Goal: Task Accomplishment & Management: Manage account settings

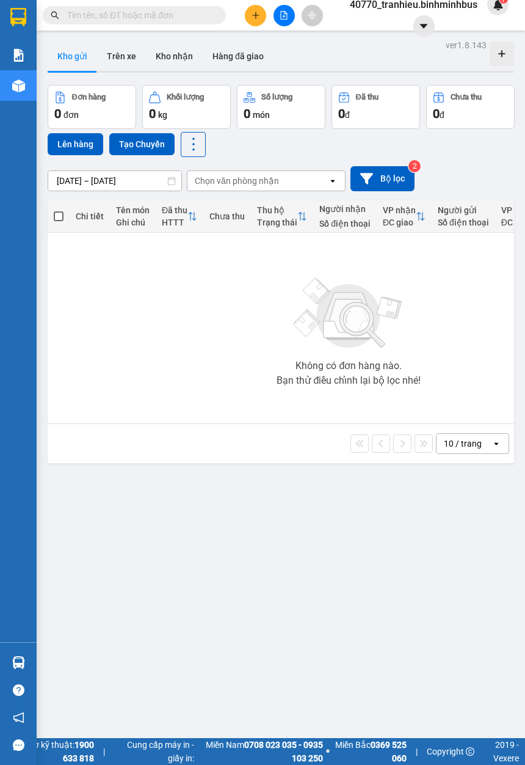
click at [115, 176] on input "[DATE] – [DATE]" at bounding box center [114, 181] width 133 height 20
click at [440, 4] on span "40770_tranhieu.binhminhbus" at bounding box center [413, 4] width 147 height 15
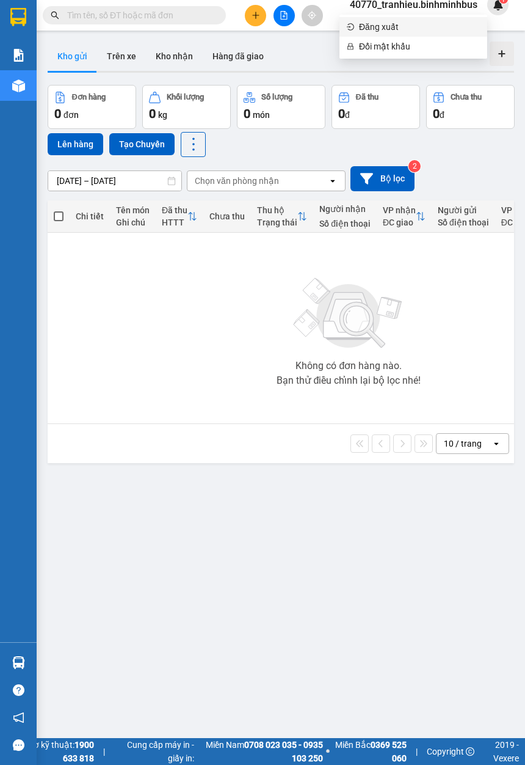
click at [399, 29] on span "Đăng xuất" at bounding box center [419, 26] width 121 height 13
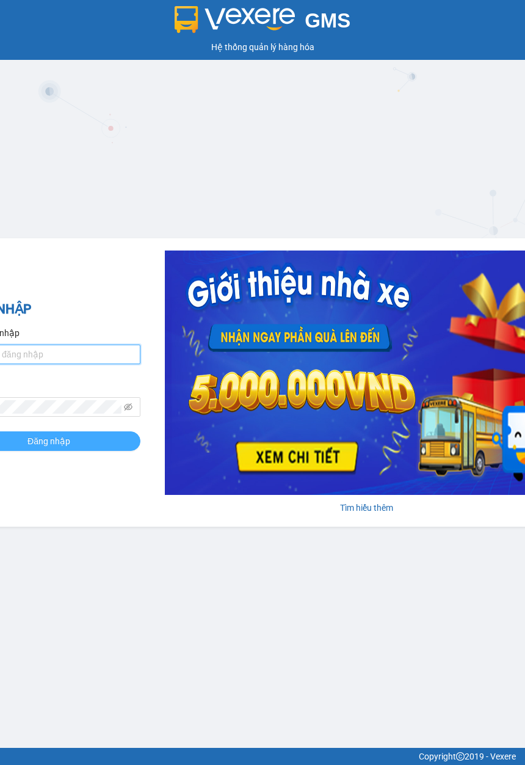
type input "tranhieu.binhminhbus"
click at [79, 439] on button "Đăng nhập" at bounding box center [48, 441] width 183 height 20
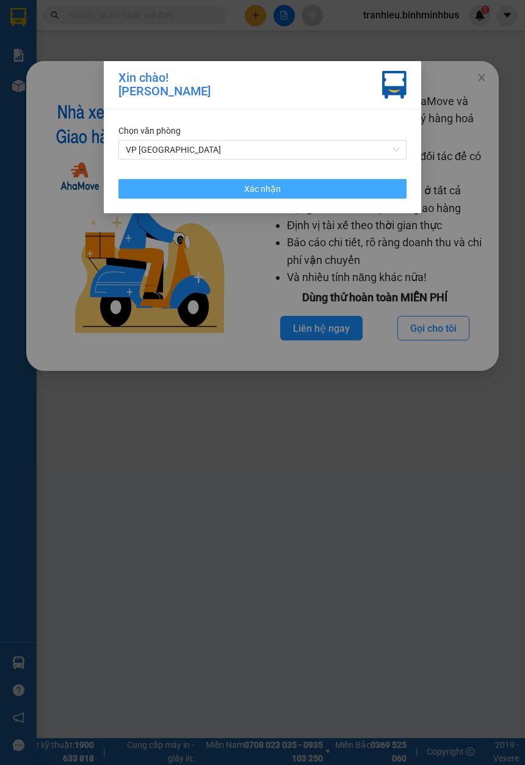
click at [174, 191] on button "Xác nhận" at bounding box center [262, 189] width 288 height 20
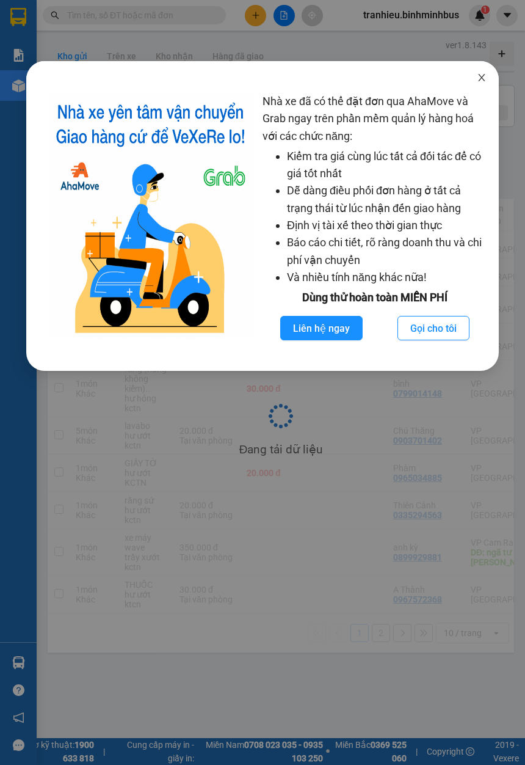
click at [483, 78] on icon "close" at bounding box center [482, 78] width 10 height 10
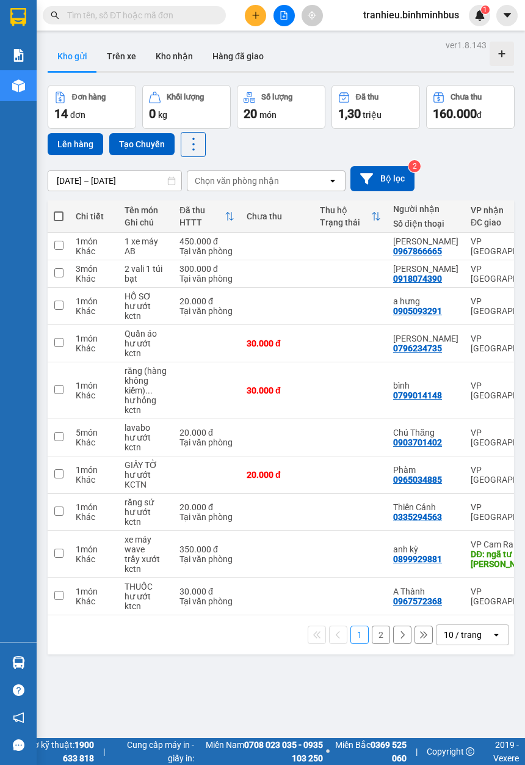
click at [93, 180] on input "[DATE] – [DATE]" at bounding box center [114, 181] width 133 height 20
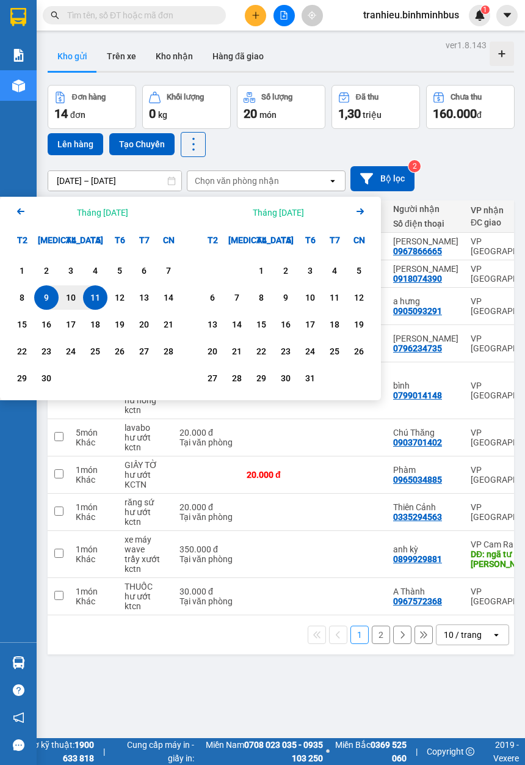
click at [50, 296] on div "9" at bounding box center [46, 297] width 17 height 15
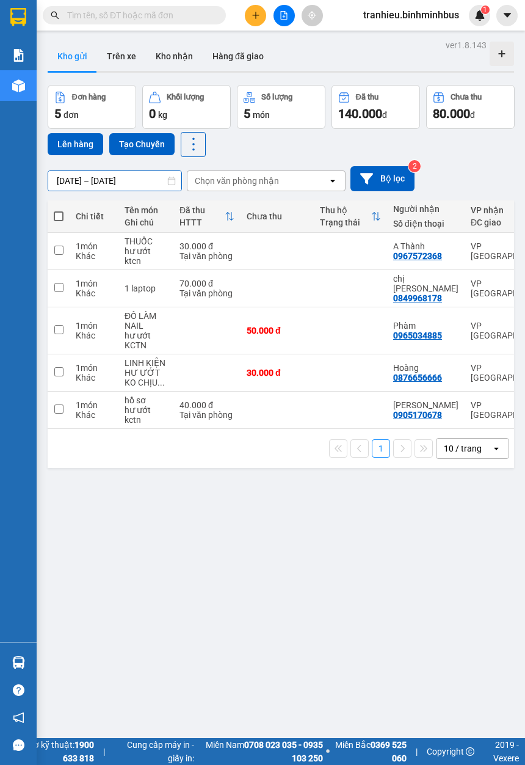
click at [79, 181] on input "09/09/2025 – 09/09/2025" at bounding box center [114, 181] width 133 height 20
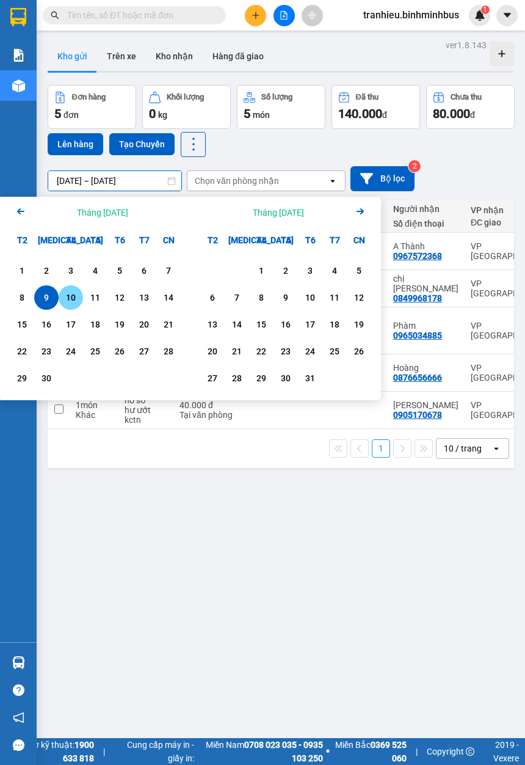
click at [75, 303] on div "10" at bounding box center [70, 297] width 17 height 15
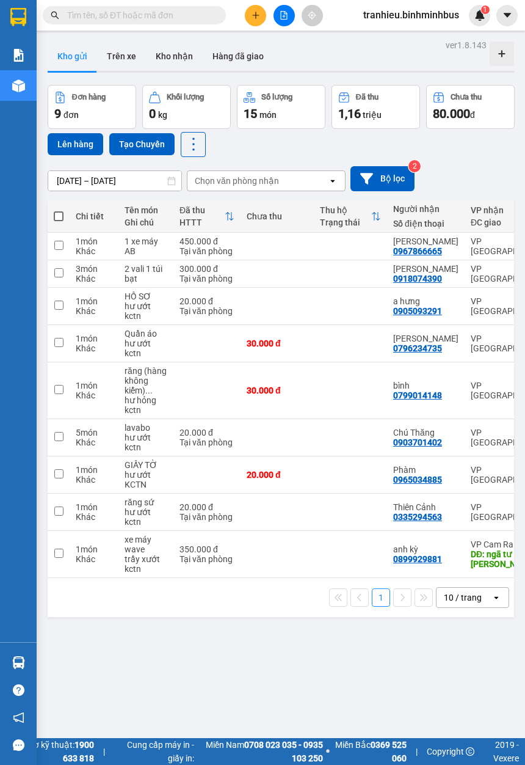
drag, startPoint x: 94, startPoint y: 181, endPoint x: 103, endPoint y: 184, distance: 9.9
click at [94, 181] on input "10/09/2025 – 10/09/2025" at bounding box center [114, 181] width 133 height 20
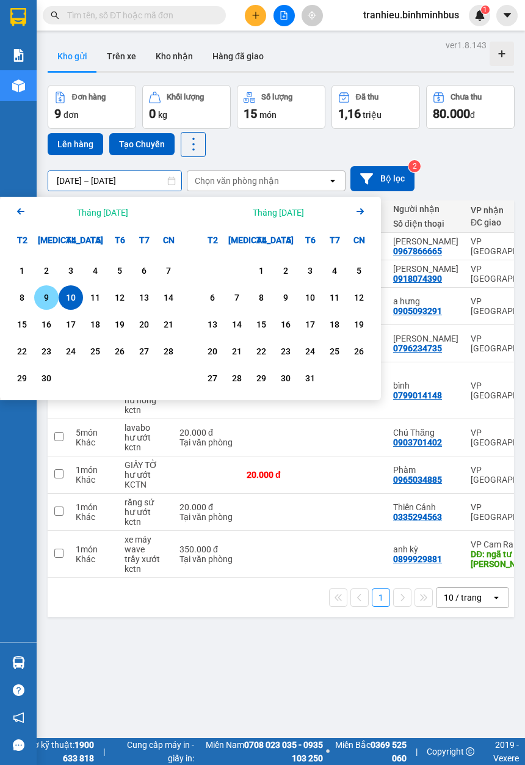
click at [54, 297] on div "9" at bounding box center [46, 297] width 17 height 15
click at [66, 298] on div "10" at bounding box center [70, 297] width 17 height 15
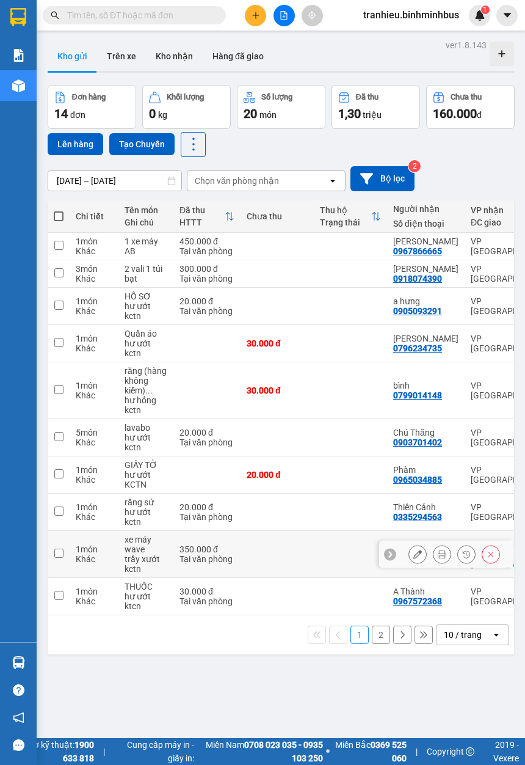
scroll to position [82, 0]
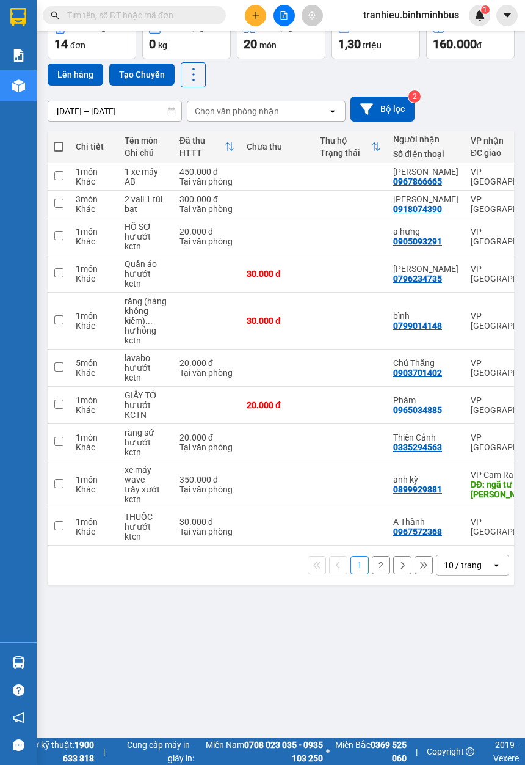
click at [465, 561] on div "10 / trang" at bounding box center [463, 565] width 38 height 12
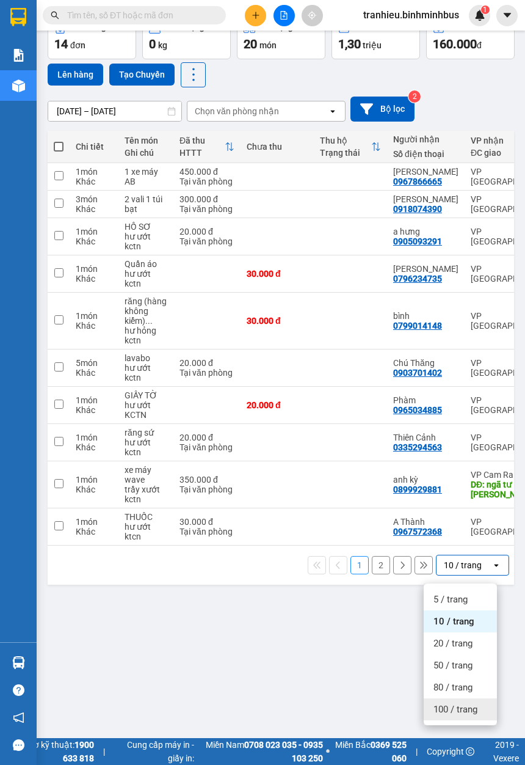
drag, startPoint x: 445, startPoint y: 692, endPoint x: 433, endPoint y: 662, distance: 32.1
click at [440, 703] on span "100 / trang" at bounding box center [456, 709] width 44 height 12
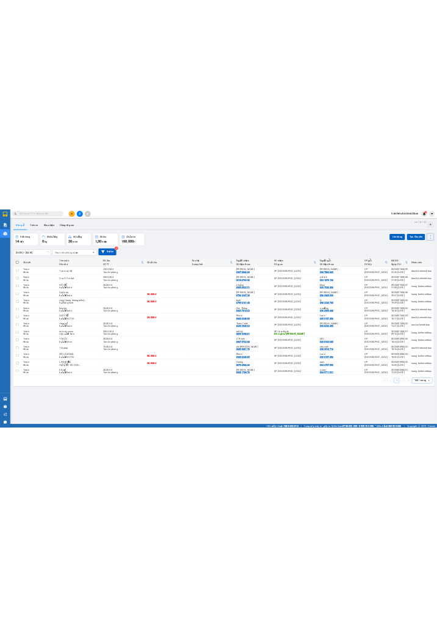
scroll to position [0, 0]
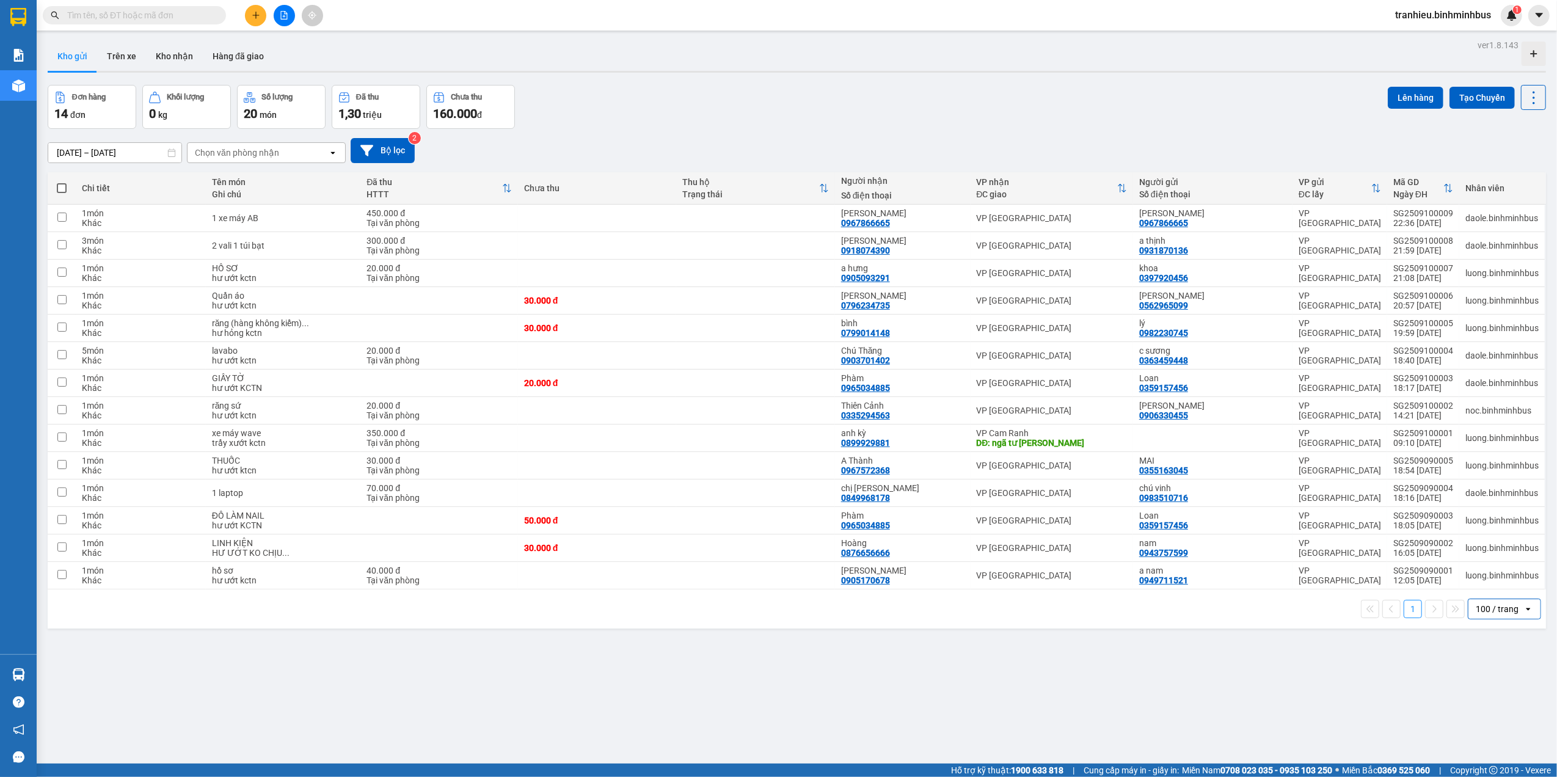
click at [525, 193] on div "Chưa thu" at bounding box center [597, 188] width 147 height 10
click at [525, 192] on div "Chưa thu" at bounding box center [597, 188] width 147 height 10
click at [128, 151] on input "[DATE] – [DATE]" at bounding box center [114, 153] width 133 height 20
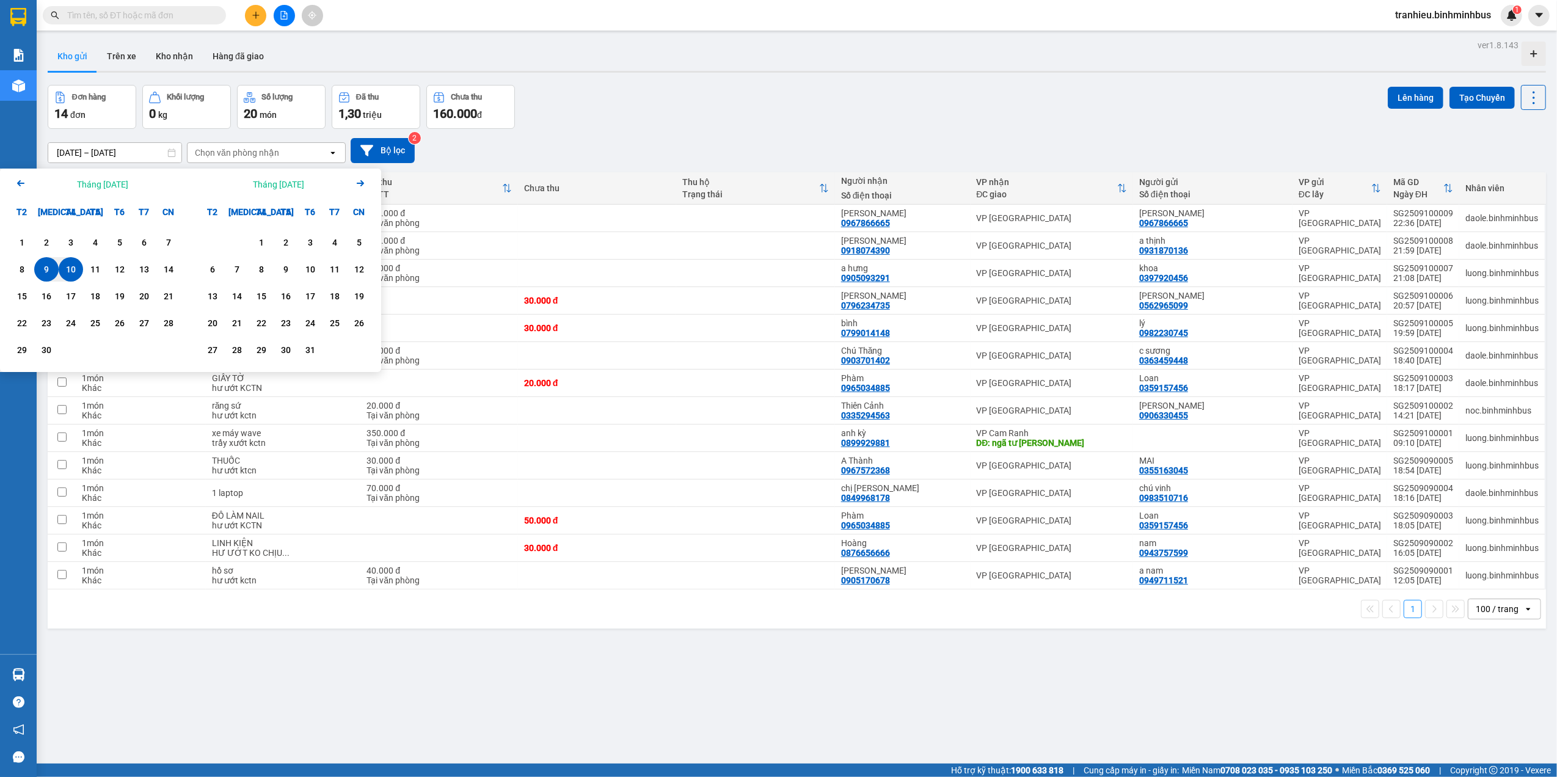
click at [71, 265] on div "10" at bounding box center [70, 269] width 17 height 15
click at [73, 265] on div "10" at bounding box center [70, 269] width 17 height 15
type input "10/09/2025 – 10/09/2025"
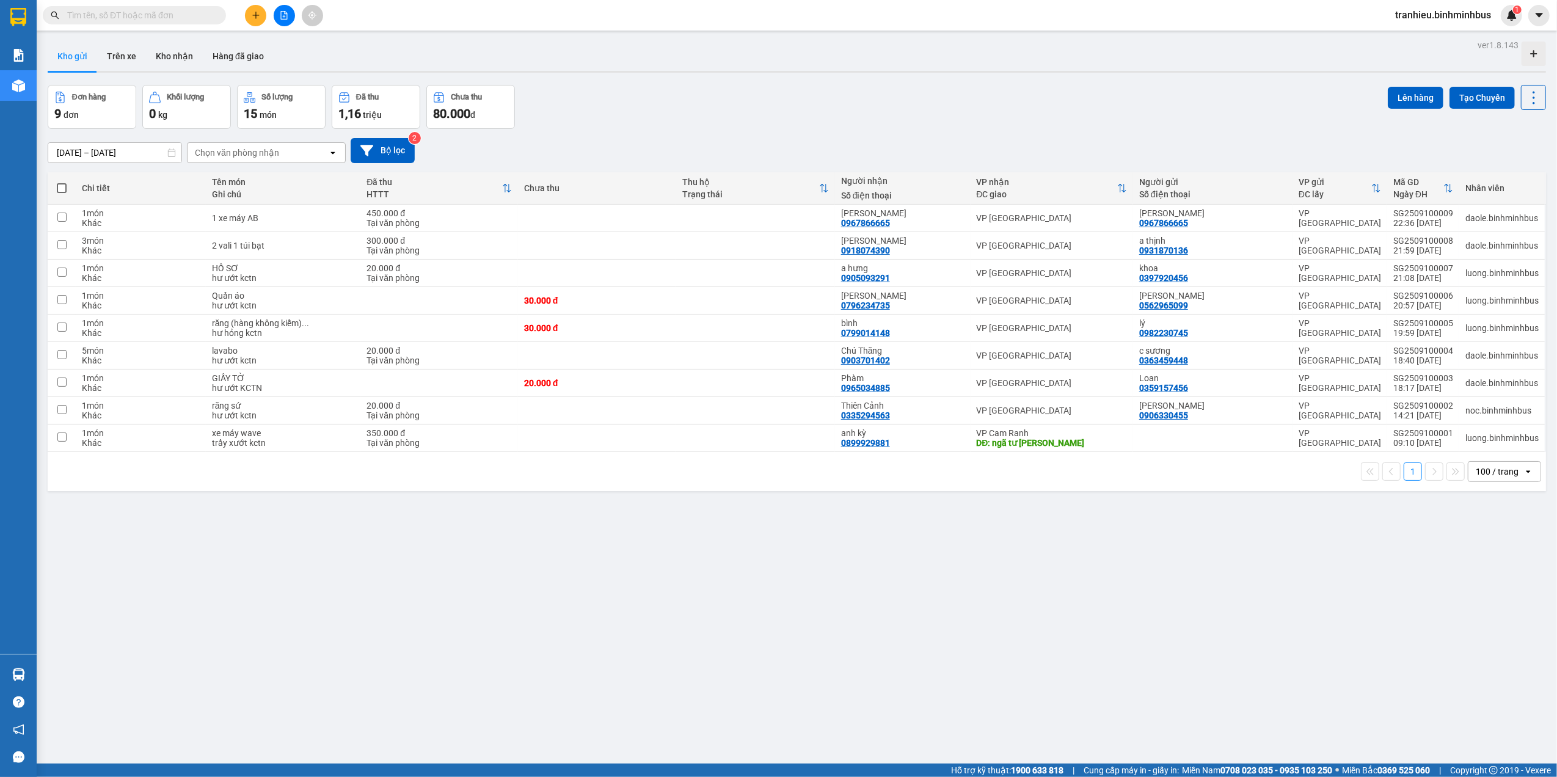
click at [525, 125] on div "Đơn hàng 9 đơn Khối lượng 0 kg Số lượng 15 món Đã thu 1,16 triệu Chưa thu 80.00…" at bounding box center [797, 107] width 1498 height 44
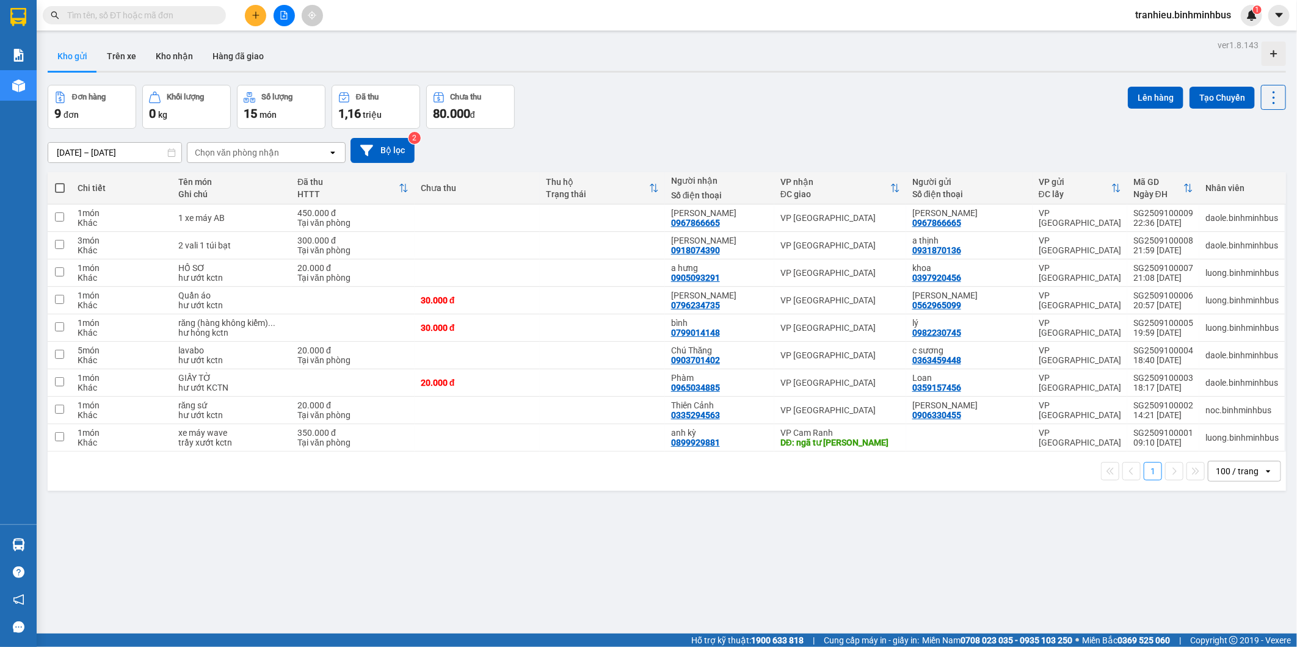
click at [525, 562] on div "ver 1.8.143 Kho gửi Trên xe Kho nhận Hàng đã giao Đơn hàng 9 đơn Khối lượng 0 k…" at bounding box center [667, 360] width 1248 height 647
click at [505, 568] on div "ver 1.8.143 Kho gửi Trên xe Kho nhận Hàng đã giao Đơn hàng 9 đơn Khối lượng 0 k…" at bounding box center [667, 360] width 1248 height 647
click at [525, 548] on div "ver 1.8.143 Kho gửi Trên xe Kho nhận Hàng đã giao Đơn hàng 9 đơn Khối lượng 0 k…" at bounding box center [667, 360] width 1248 height 647
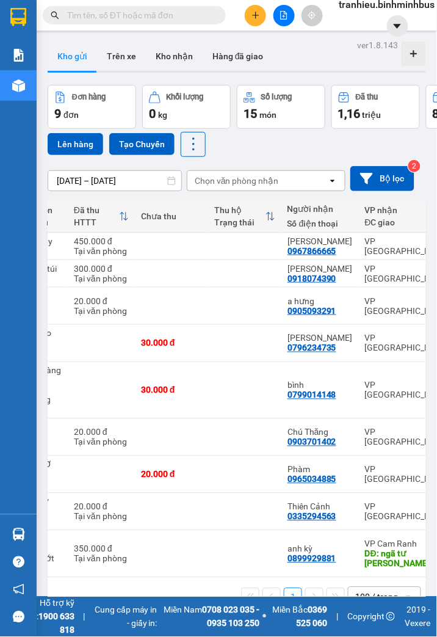
scroll to position [0, 167]
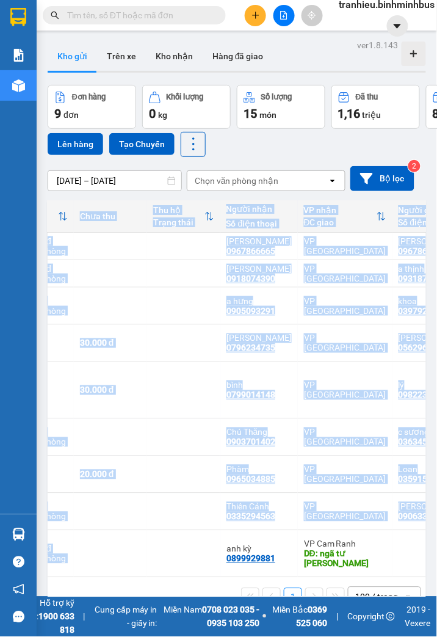
drag, startPoint x: 205, startPoint y: 578, endPoint x: 246, endPoint y: 578, distance: 40.3
click at [246, 578] on div "Chi tiết Tên món Ghi chú Đã thu HTTT Chưa thu Thu hộ Trạng thái Người nhận Số đ…" at bounding box center [237, 388] width 379 height 377
drag, startPoint x: 246, startPoint y: 578, endPoint x: 192, endPoint y: 578, distance: 53.8
click at [192, 578] on div "Chi tiết Tên món Ghi chú Đã thu HTTT Chưa thu Thu hộ Trạng thái Người nhận Số đ…" at bounding box center [237, 388] width 379 height 377
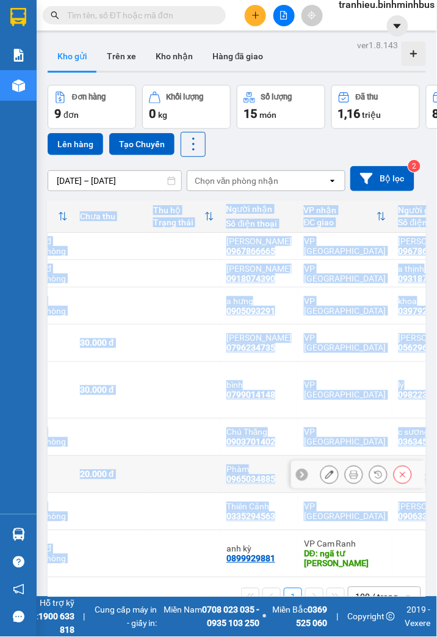
click at [161, 456] on td at bounding box center [183, 437] width 73 height 37
checkbox input "true"
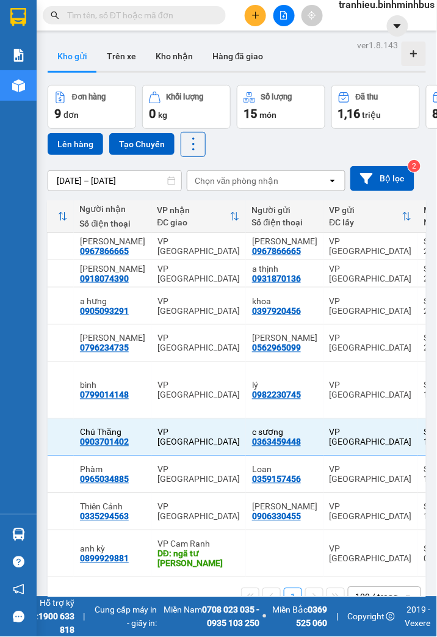
scroll to position [0, 297]
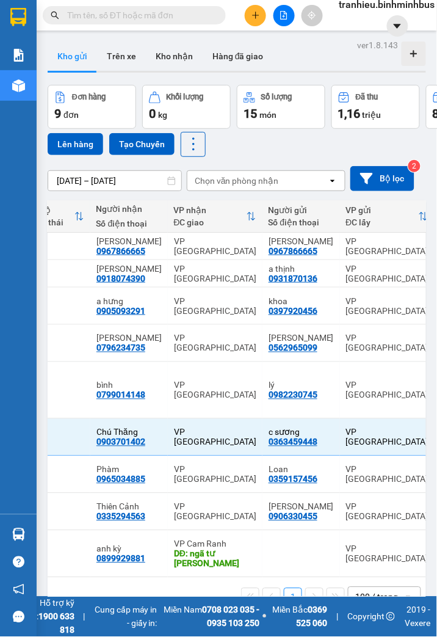
click at [369, 5] on span "tranhieu.binhminhbus" at bounding box center [387, 4] width 115 height 15
click at [366, 25] on span "Đăng xuất" at bounding box center [385, 26] width 90 height 13
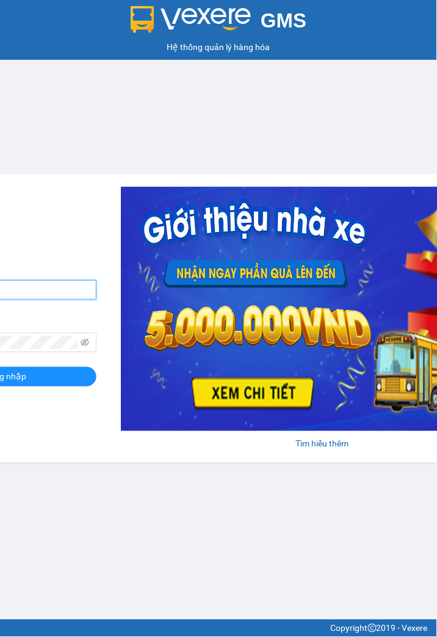
type input "tranhieu.binhminhbus"
click at [78, 294] on input "tranhieu.binhminhbus" at bounding box center [4, 290] width 183 height 20
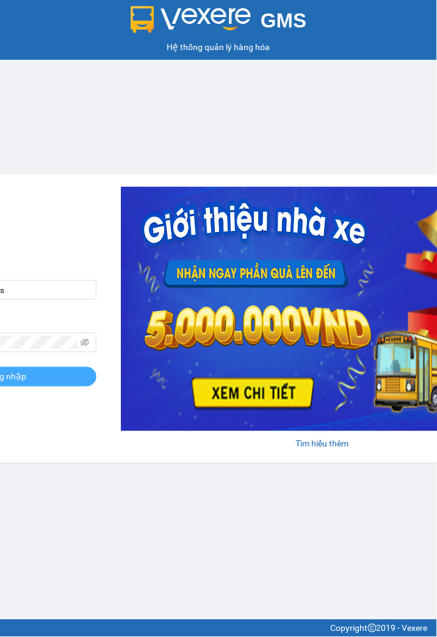
click at [24, 375] on span "Đăng nhập" at bounding box center [5, 376] width 43 height 13
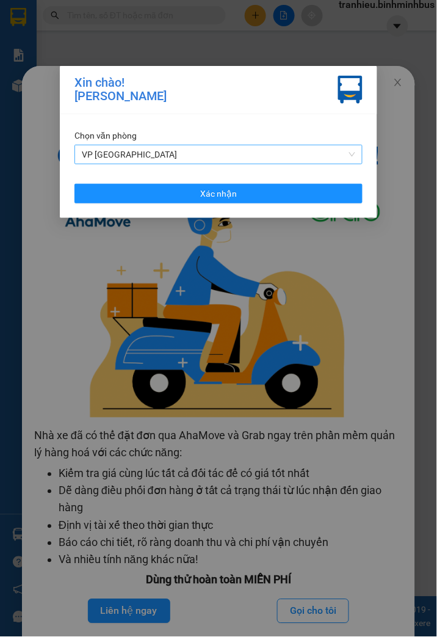
click at [257, 145] on span "VP [GEOGRAPHIC_DATA]" at bounding box center [219, 154] width 274 height 18
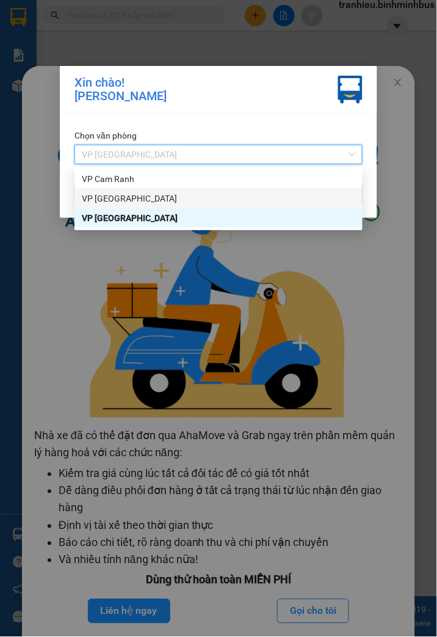
click at [217, 194] on div "VP [GEOGRAPHIC_DATA]" at bounding box center [219, 198] width 274 height 13
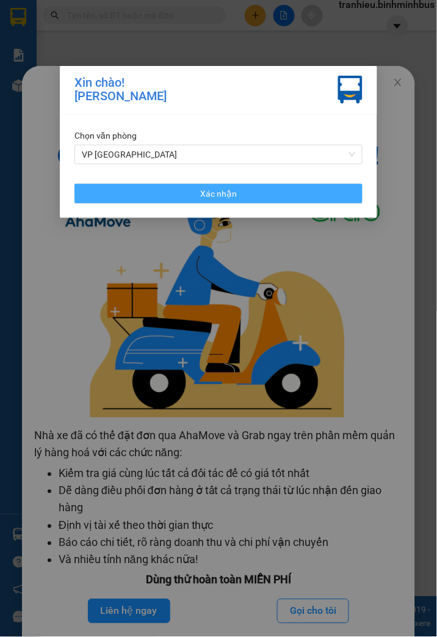
drag, startPoint x: 221, startPoint y: 197, endPoint x: 222, endPoint y: 138, distance: 59.3
click at [221, 198] on span "Xác nhận" at bounding box center [218, 193] width 37 height 13
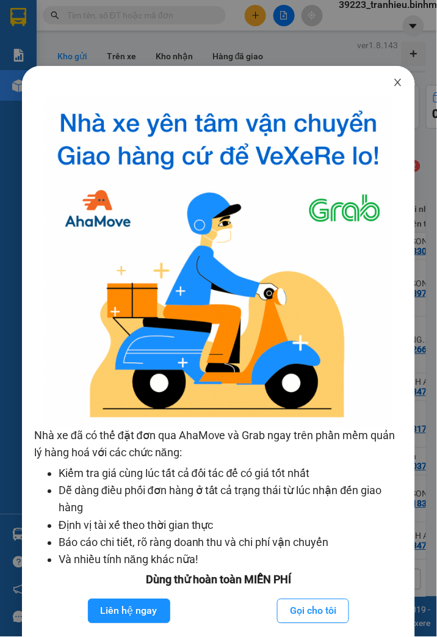
click at [393, 78] on icon "close" at bounding box center [398, 83] width 10 height 10
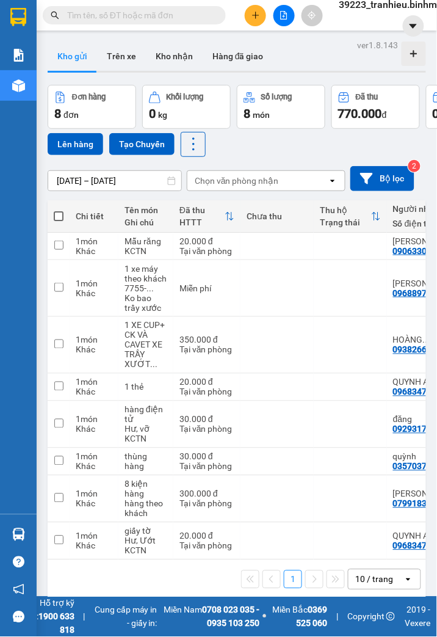
click at [86, 178] on input "[DATE] – [DATE]" at bounding box center [114, 181] width 133 height 20
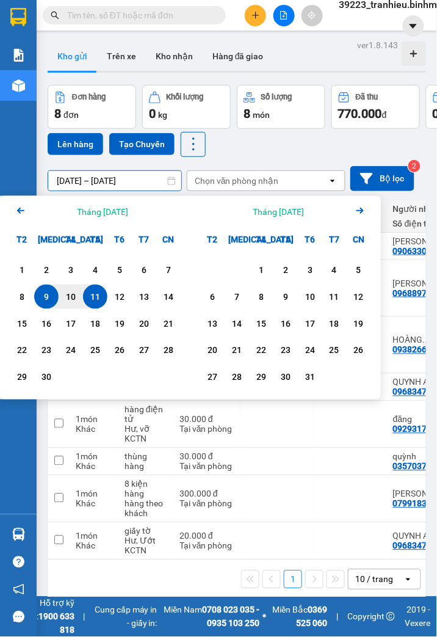
click at [46, 302] on div "9" at bounding box center [46, 297] width 17 height 15
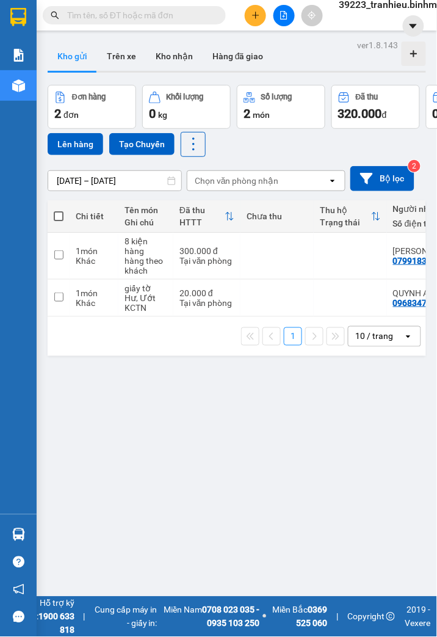
click at [65, 177] on input "09/09/2025 – 09/09/2025" at bounding box center [114, 181] width 133 height 20
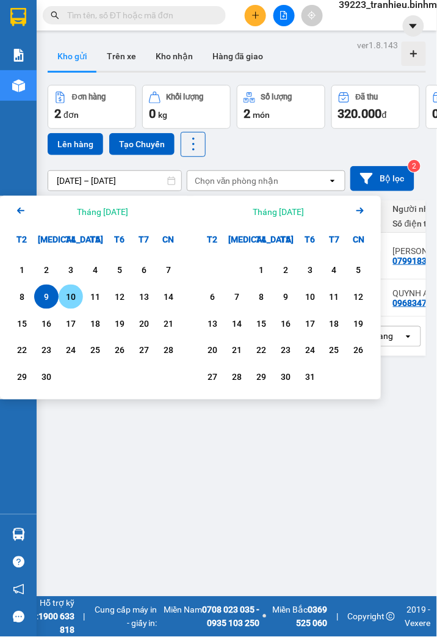
click at [76, 296] on div "10" at bounding box center [70, 297] width 17 height 15
type input "10/09/2025 – 10/09/2025"
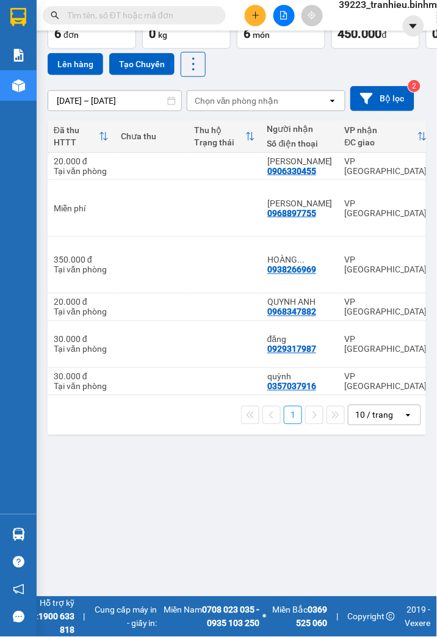
scroll to position [0, 127]
click at [75, 129] on div "Đã thu" at bounding box center [75, 130] width 45 height 10
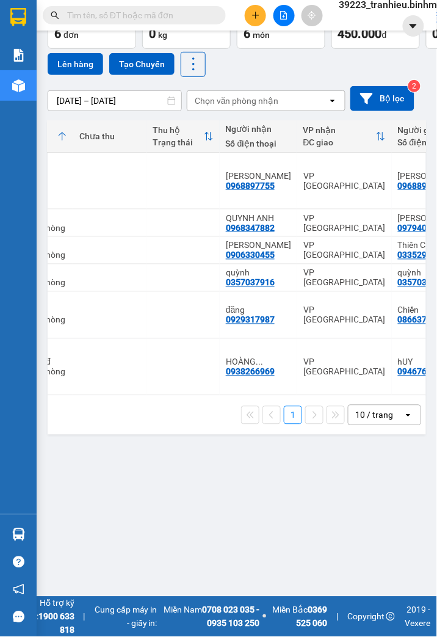
scroll to position [0, 153]
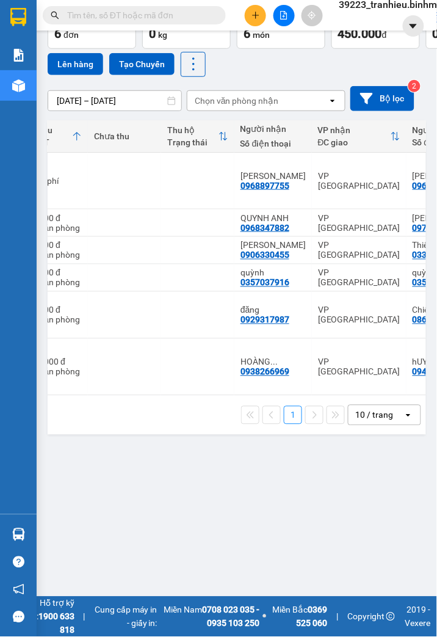
click at [211, 485] on div "ver 1.8.143 Kho gửi Trên xe Kho nhận Hàng đã giao Đơn hàng 6 đơn Khối lượng 0 k…" at bounding box center [237, 275] width 388 height 637
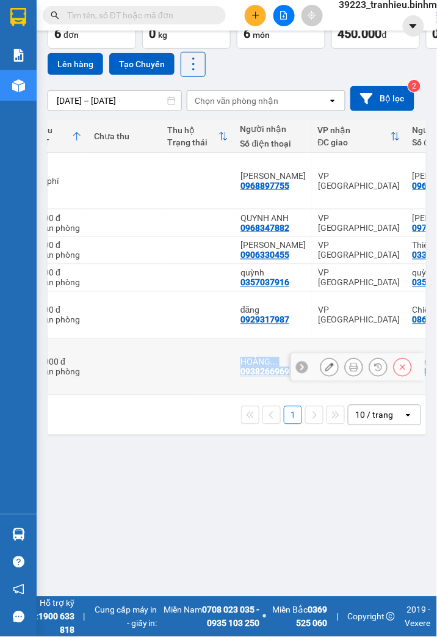
drag, startPoint x: 224, startPoint y: 396, endPoint x: 263, endPoint y: 396, distance: 39.1
click at [263, 396] on tr "1 món Khác 1 XE CUP+ CK VÀ CAVET XE TRẦY XƯỚT ... 350.000 đ Tại văn phòng HOÀNG…" at bounding box center [328, 367] width 867 height 57
checkbox input "true"
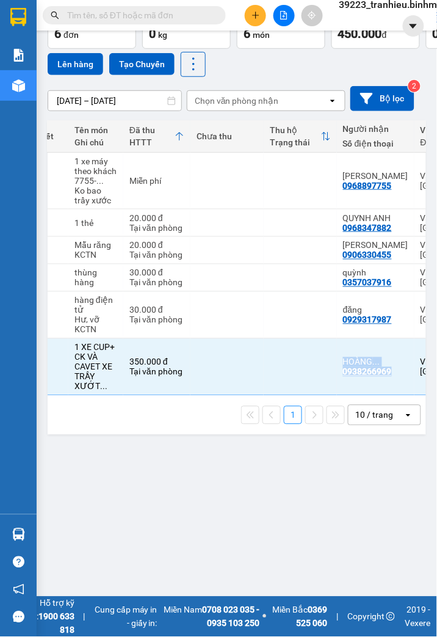
scroll to position [0, 0]
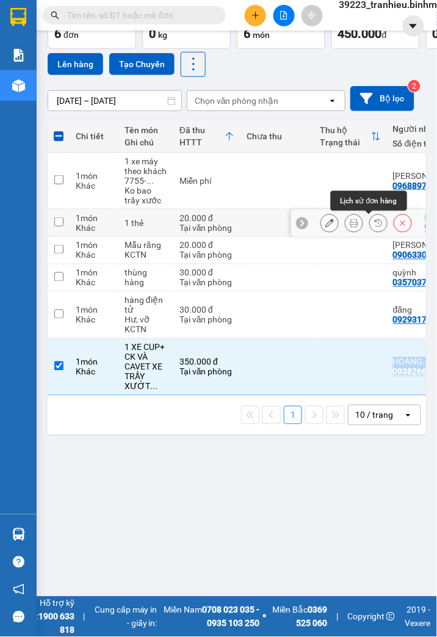
click at [374, 219] on icon at bounding box center [378, 223] width 9 height 9
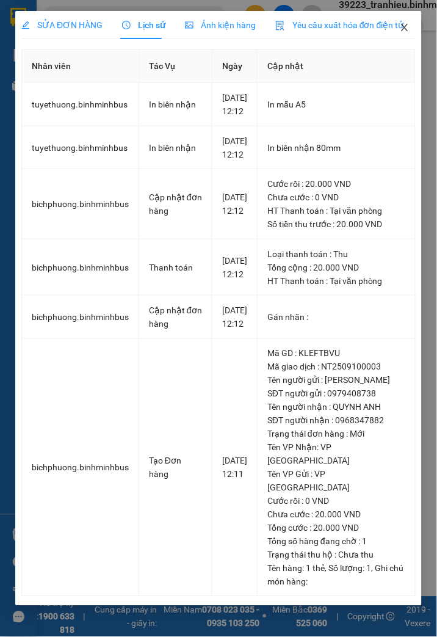
click at [404, 26] on icon "close" at bounding box center [404, 27] width 7 height 7
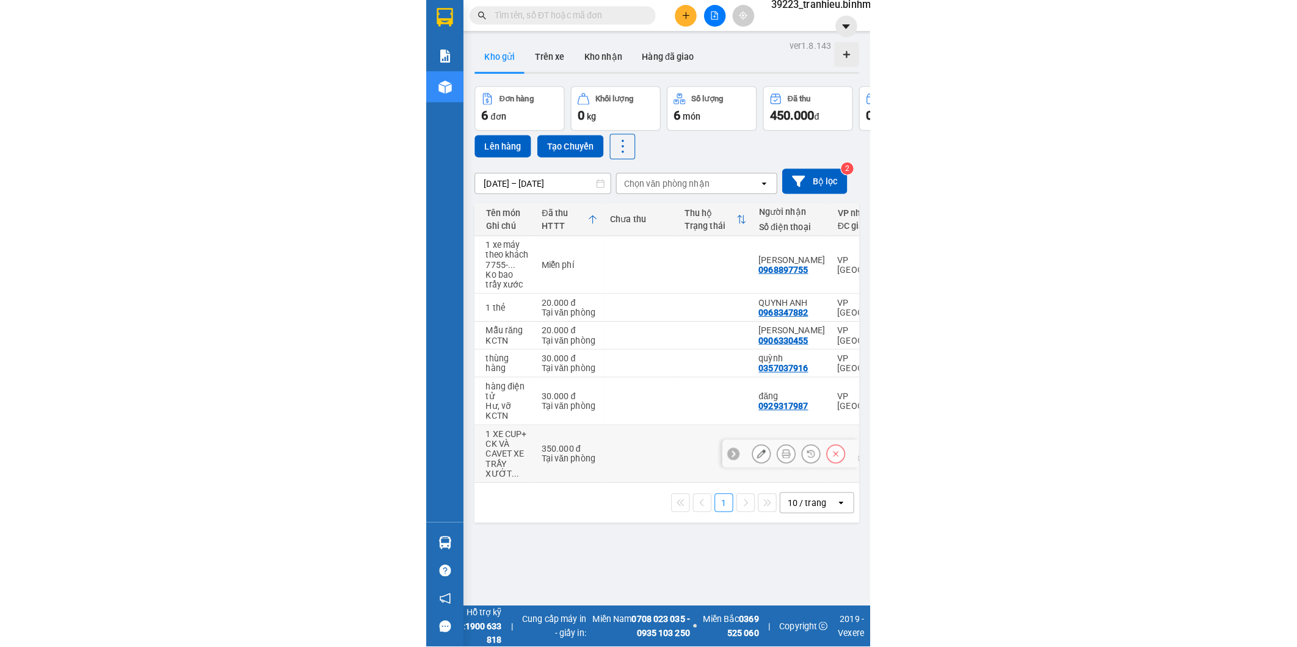
scroll to position [0, 64]
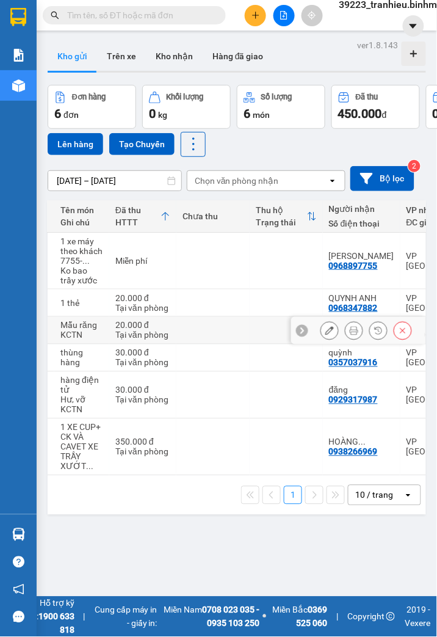
click at [350, 330] on icon at bounding box center [354, 330] width 9 height 9
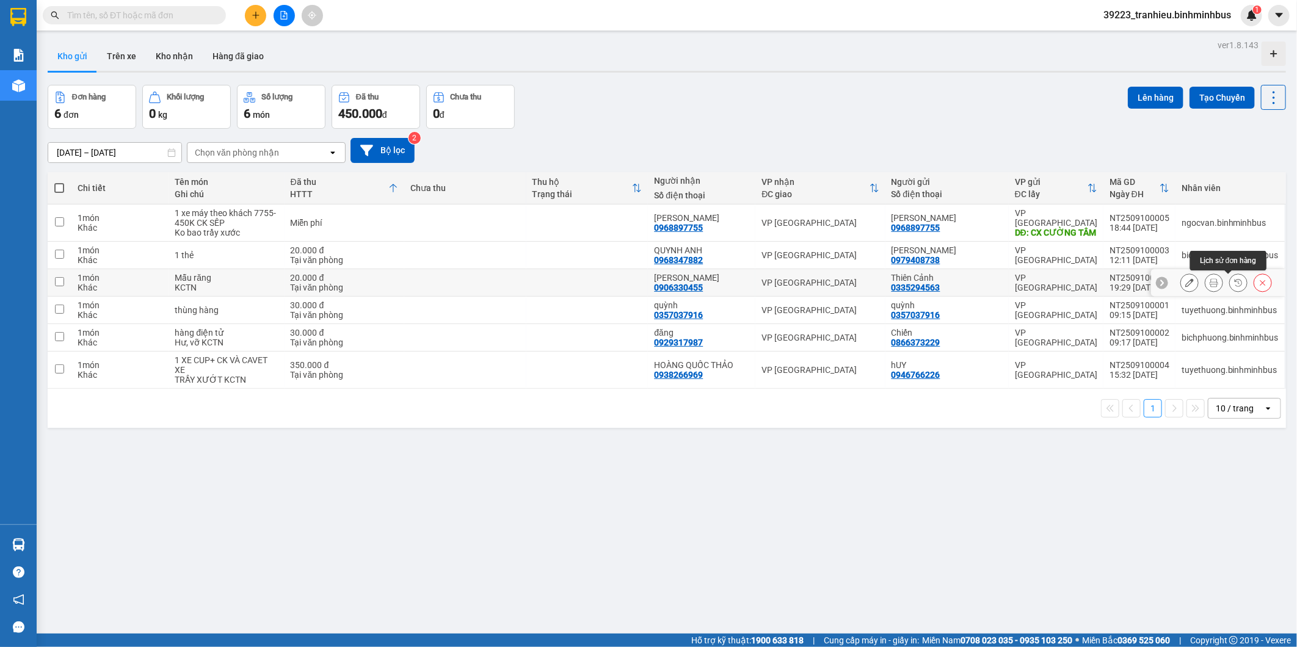
click at [437, 284] on icon at bounding box center [1238, 283] width 9 height 9
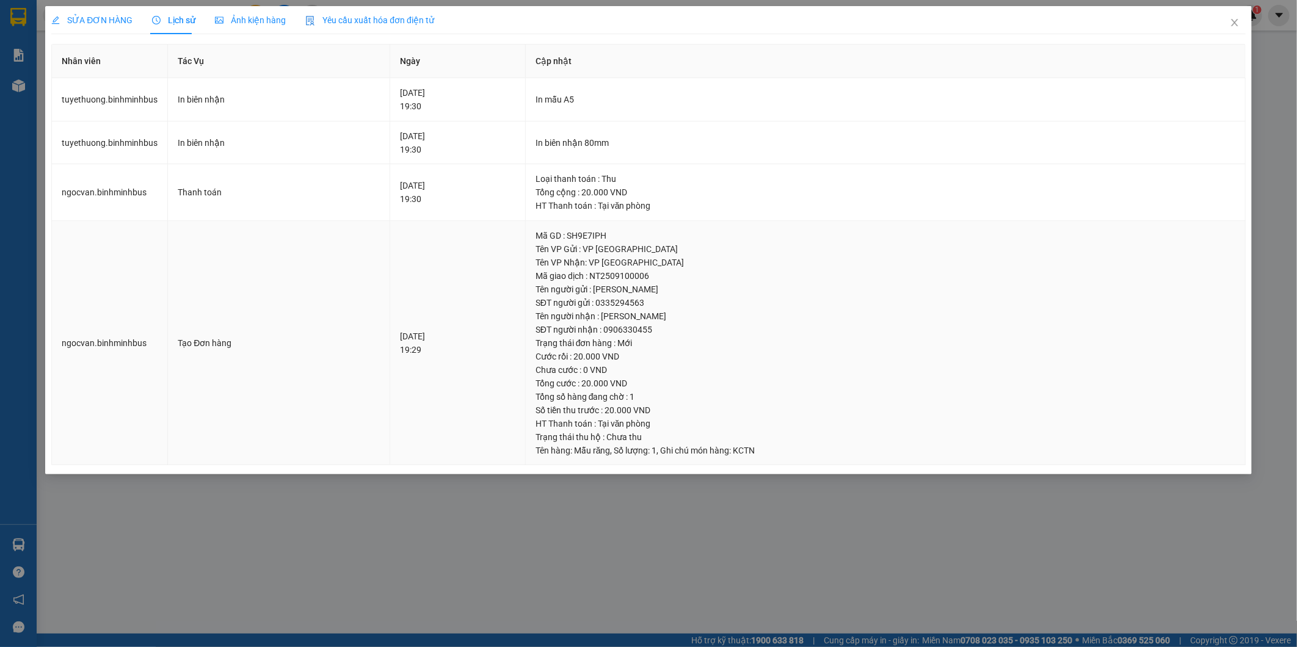
click at [172, 315] on td "Tạo Đơn hàng" at bounding box center [279, 343] width 222 height 245
click at [437, 300] on div "SĐT người gửi : 0335294563" at bounding box center [886, 302] width 700 height 13
click at [437, 505] on div "SỬA ĐƠN HÀNG Lịch sử Ảnh kiện hàng Yêu cầu xuất hóa đơn điện tử Nhân viên Tác V…" at bounding box center [648, 323] width 1297 height 647
click at [437, 472] on div "SỬA ĐƠN HÀNG Lịch sử Ảnh kiện hàng Yêu cầu xuất hóa đơn điện tử Nhân viên Tác V…" at bounding box center [648, 240] width 1206 height 468
drag, startPoint x: 1236, startPoint y: 21, endPoint x: 1219, endPoint y: 28, distance: 17.8
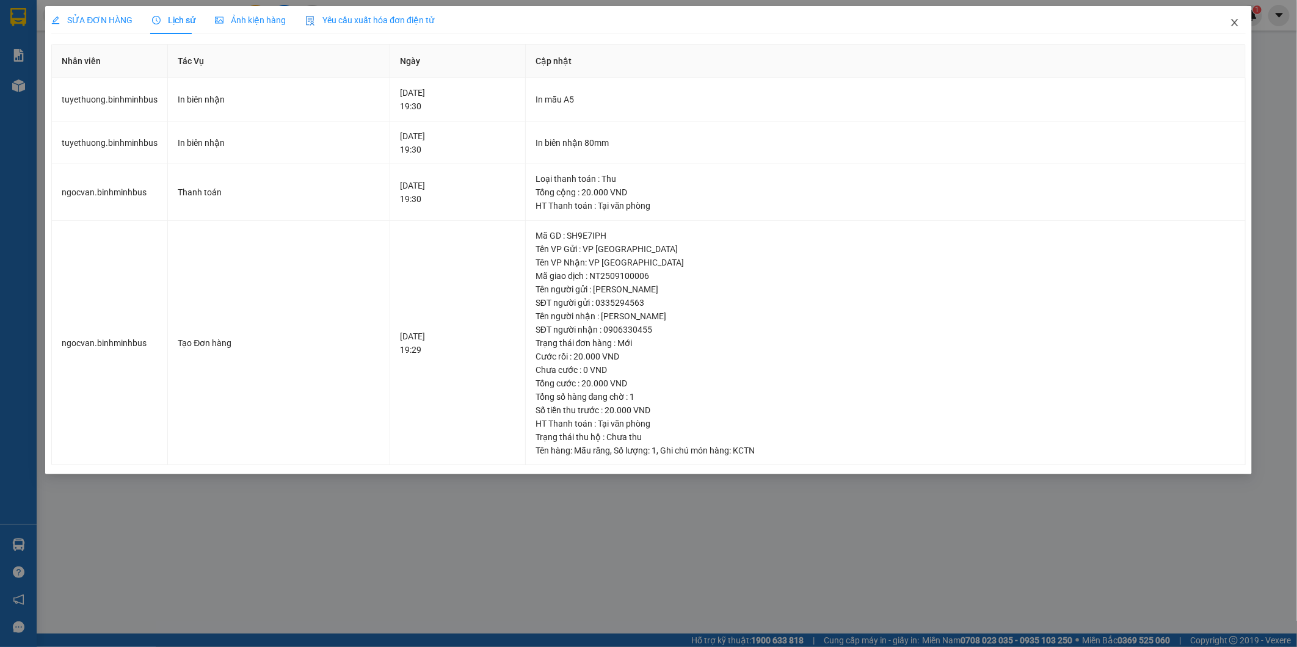
click at [437, 21] on icon "close" at bounding box center [1235, 23] width 10 height 10
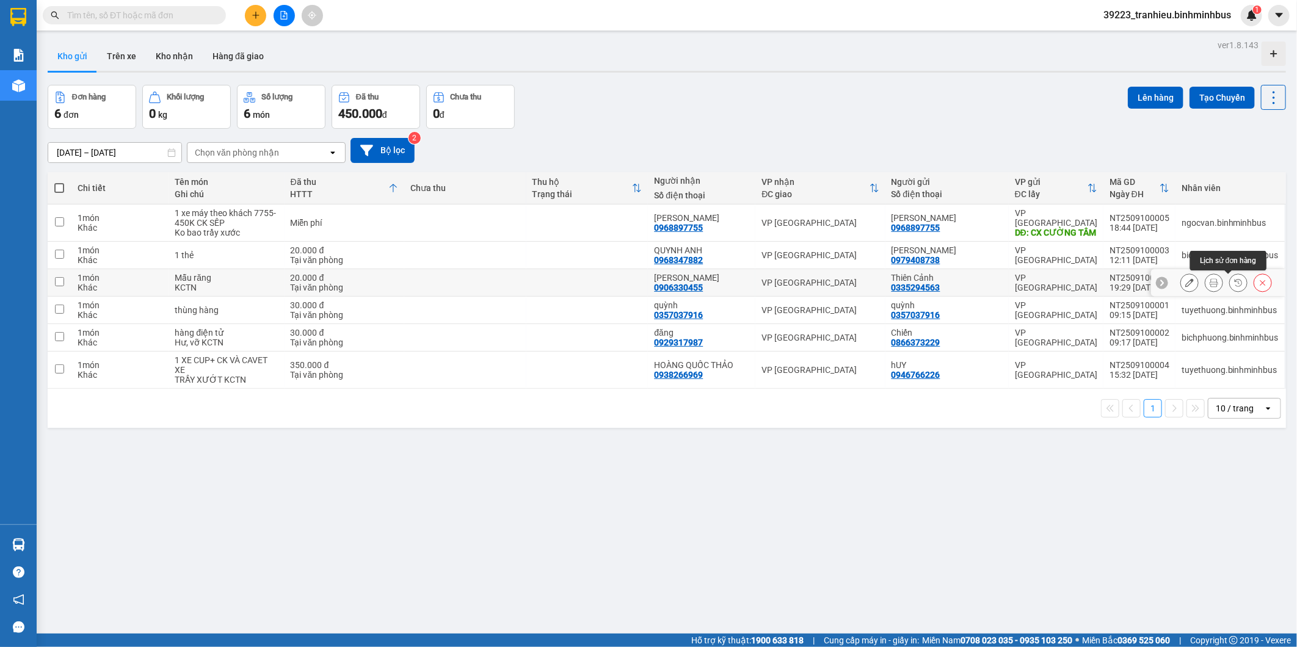
click at [437, 281] on icon at bounding box center [1238, 283] width 9 height 9
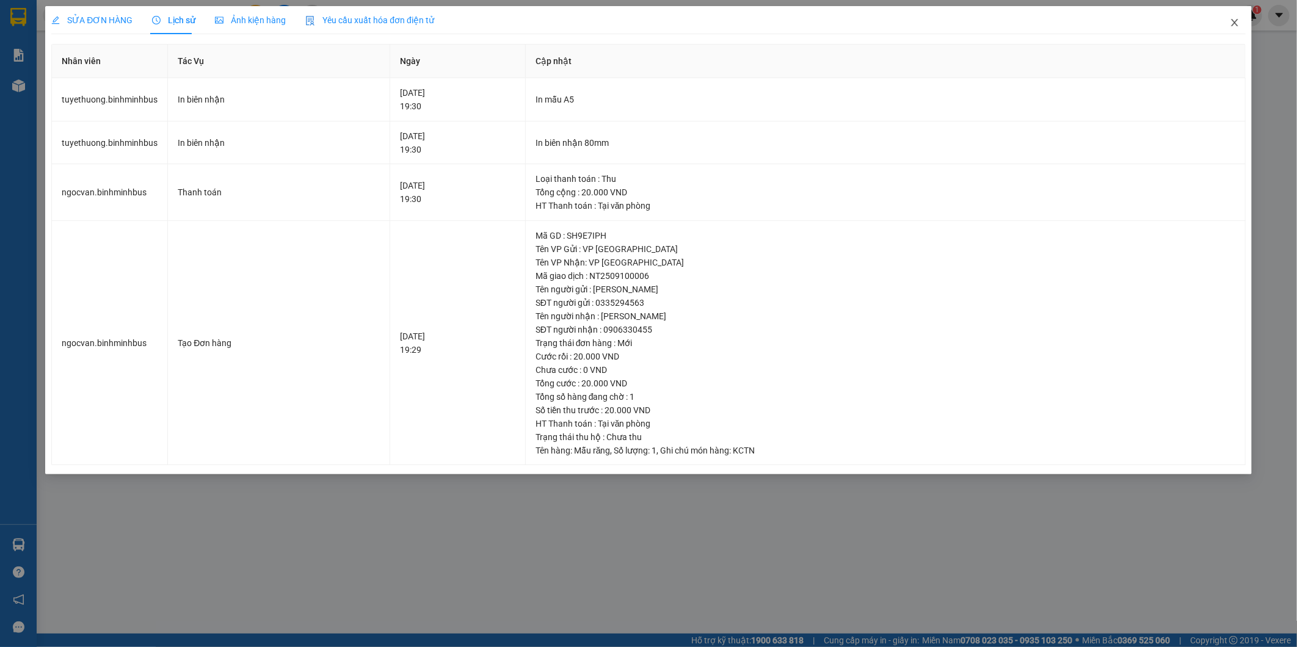
click at [437, 21] on icon "close" at bounding box center [1234, 22] width 7 height 7
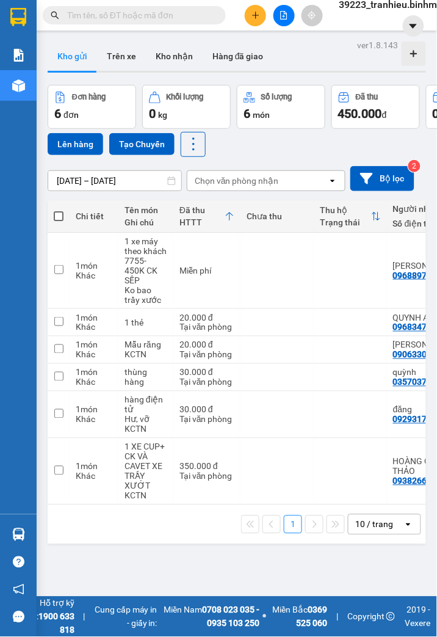
drag, startPoint x: 212, startPoint y: 563, endPoint x: 168, endPoint y: 355, distance: 212.3
click at [211, 563] on div "ver 1.8.143 Kho gửi Trên xe Kho nhận Hàng đã giao Đơn hàng 6 đơn Khối lượng 0 k…" at bounding box center [237, 355] width 388 height 637
click at [384, 3] on span "39223_tranhieu.binhminhbus" at bounding box center [403, 4] width 147 height 15
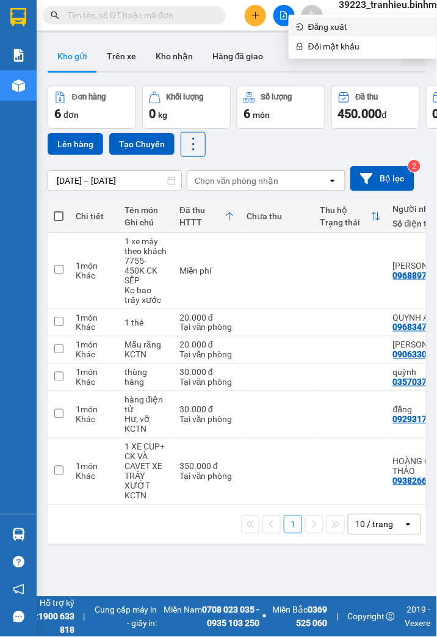
click at [316, 28] on span "Đăng xuất" at bounding box center [369, 26] width 122 height 13
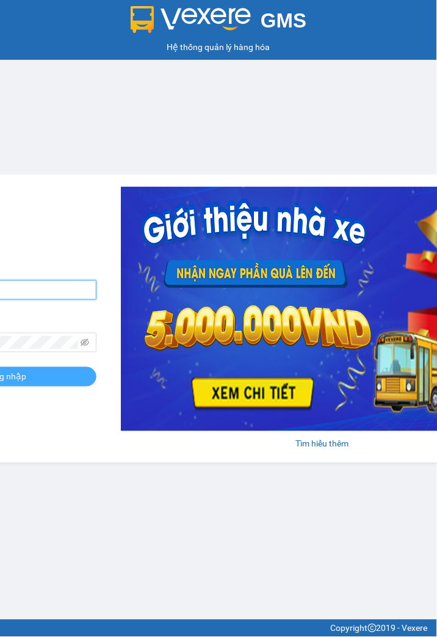
type input "tranhieu.binhminhbus"
click at [59, 382] on button "Đăng nhập" at bounding box center [4, 377] width 183 height 20
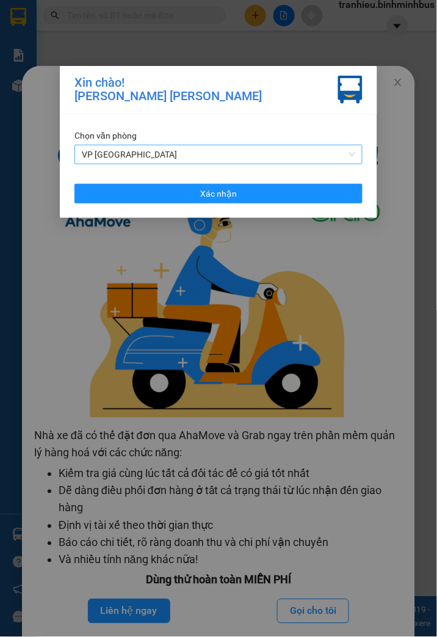
click at [216, 156] on span "VP [GEOGRAPHIC_DATA]" at bounding box center [219, 154] width 274 height 18
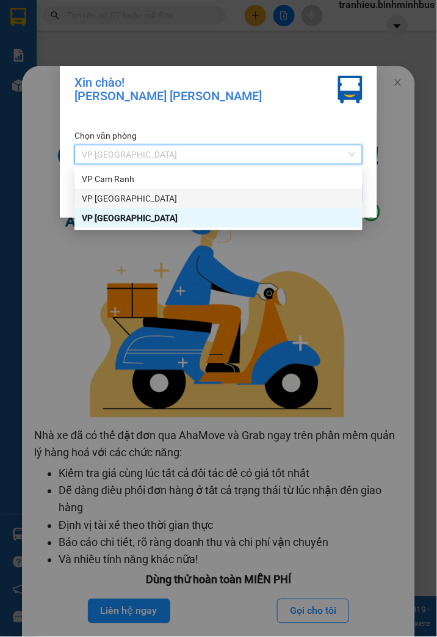
click at [198, 180] on div "VP Cam Ranh" at bounding box center [219, 178] width 274 height 13
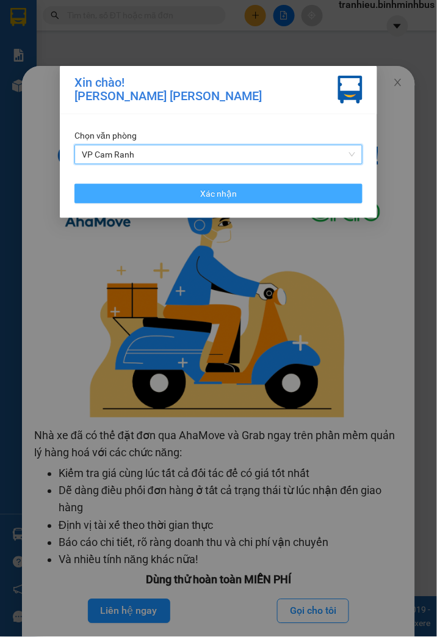
click at [205, 191] on span "Xác nhận" at bounding box center [218, 193] width 37 height 13
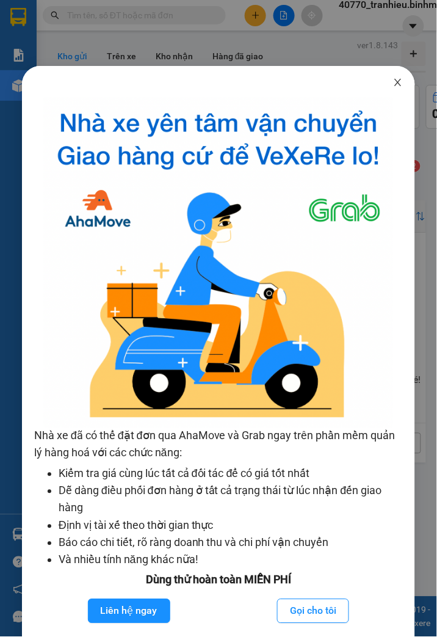
click at [394, 84] on span "Close" at bounding box center [398, 83] width 34 height 34
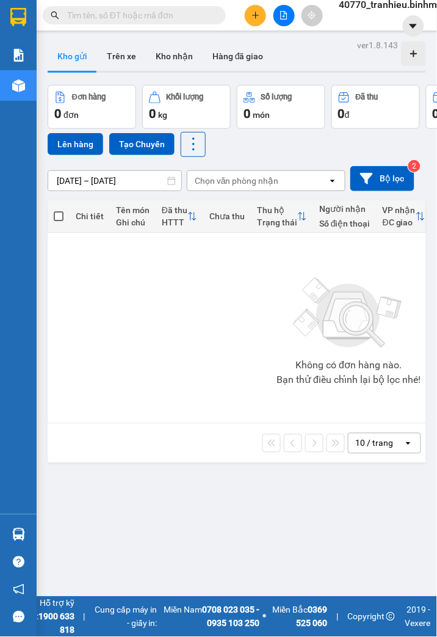
click at [88, 175] on input "[DATE] – [DATE]" at bounding box center [114, 181] width 133 height 20
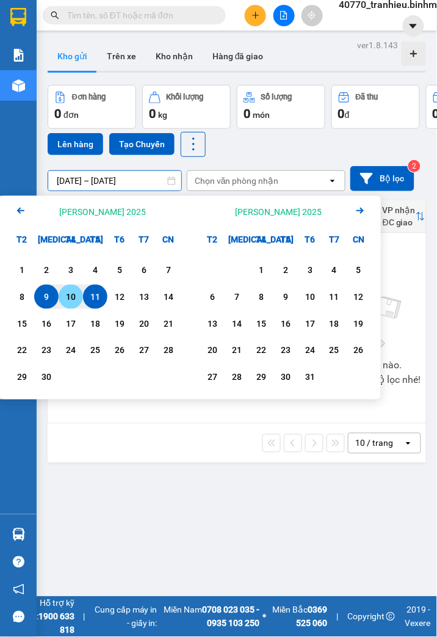
click at [69, 298] on div "10" at bounding box center [70, 297] width 17 height 15
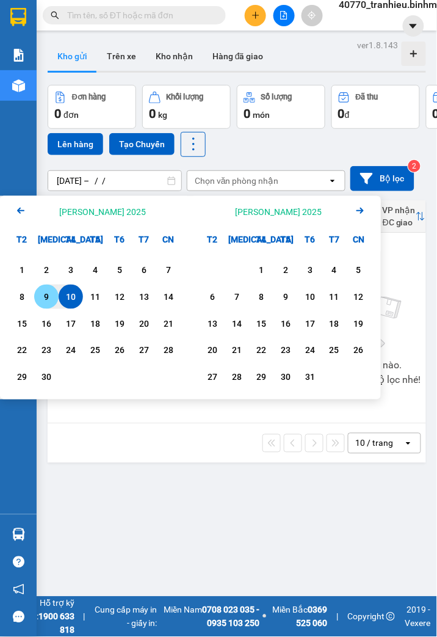
click at [48, 297] on div "9" at bounding box center [46, 297] width 17 height 15
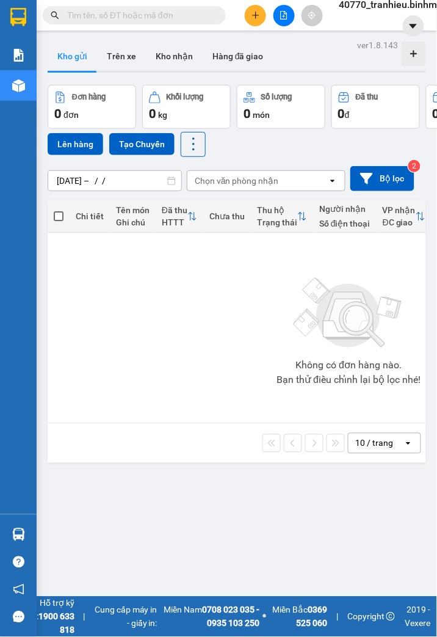
type input "[DATE] – [DATE]"
